Goal: Task Accomplishment & Management: Manage account settings

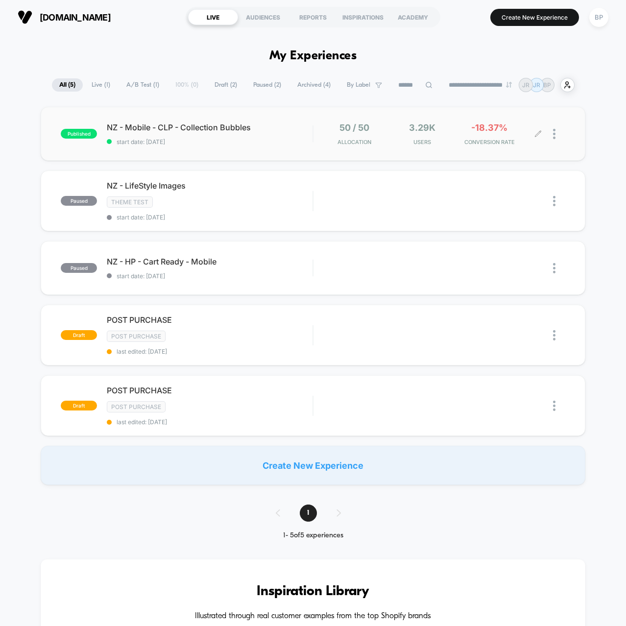
click at [432, 129] on span "3.29k" at bounding box center [422, 127] width 26 height 10
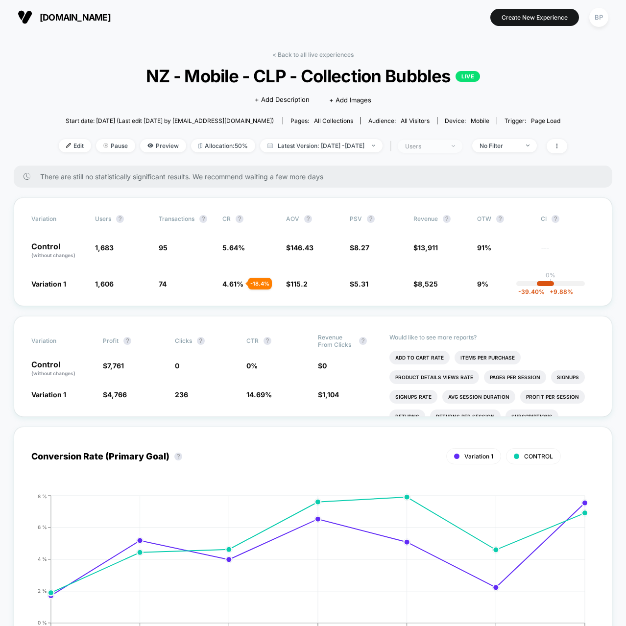
click at [444, 143] on div "users" at bounding box center [424, 145] width 39 height 7
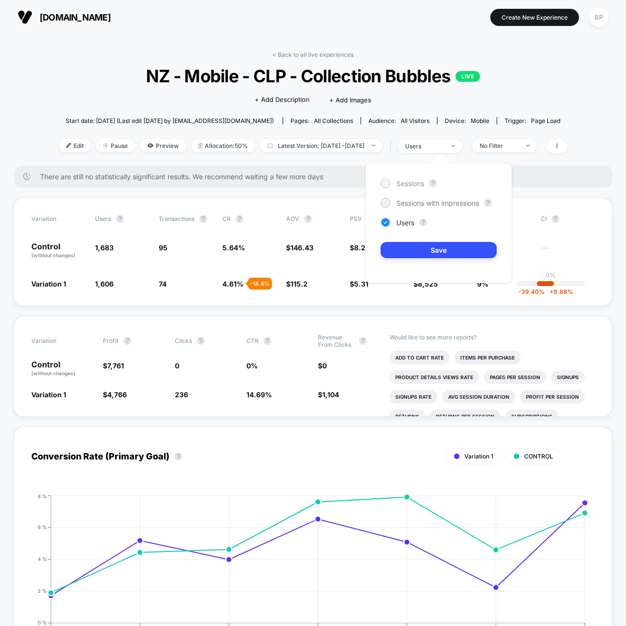
click at [404, 178] on div "Sessions" at bounding box center [402, 183] width 44 height 10
click at [417, 249] on button "Save" at bounding box center [438, 250] width 116 height 16
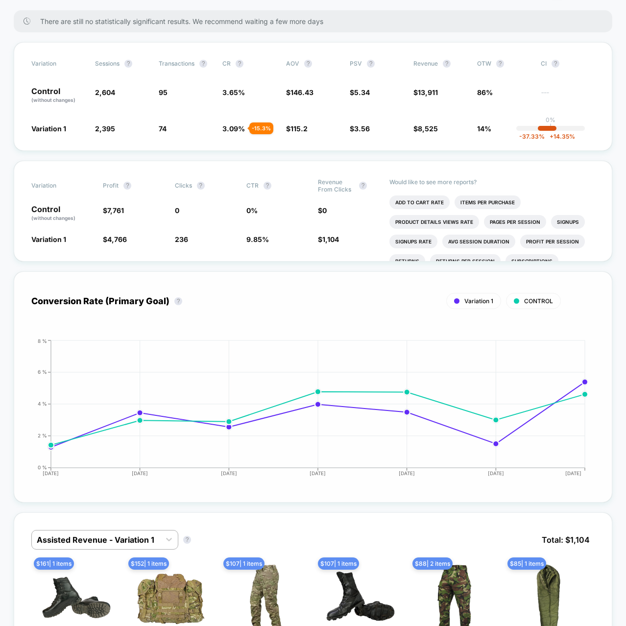
scroll to position [49, 0]
